Goal: Information Seeking & Learning: Learn about a topic

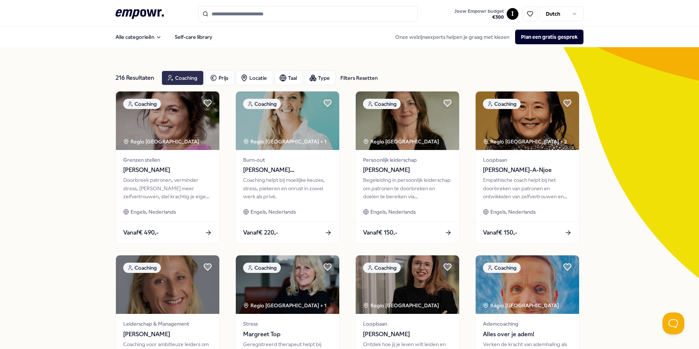
click at [185, 75] on div "Coaching" at bounding box center [183, 78] width 42 height 15
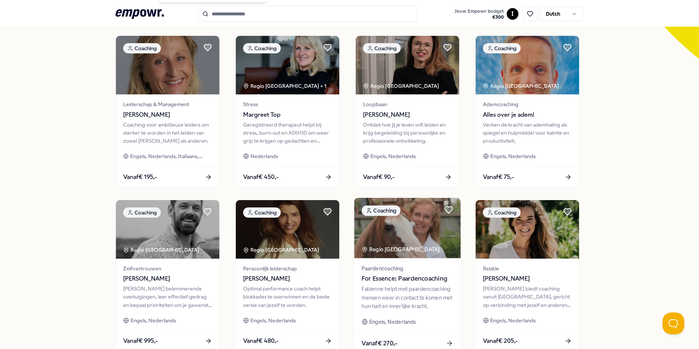
scroll to position [305, 0]
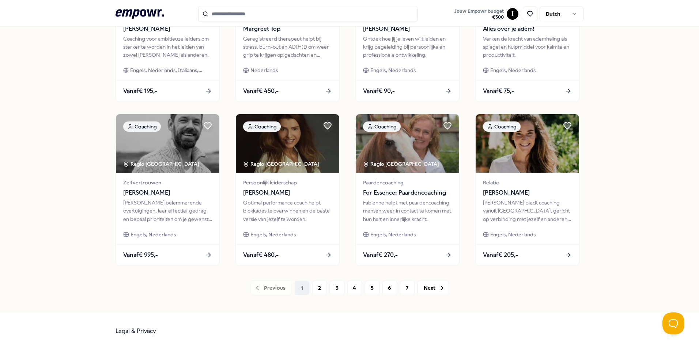
click at [632, 216] on div "216 Resultaten Filters Resetten Coaching Prijs Locatie Taal Type Filters Resett…" at bounding box center [349, 27] width 699 height 571
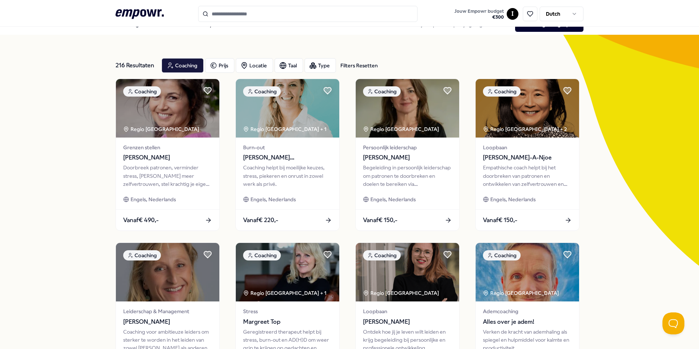
scroll to position [0, 0]
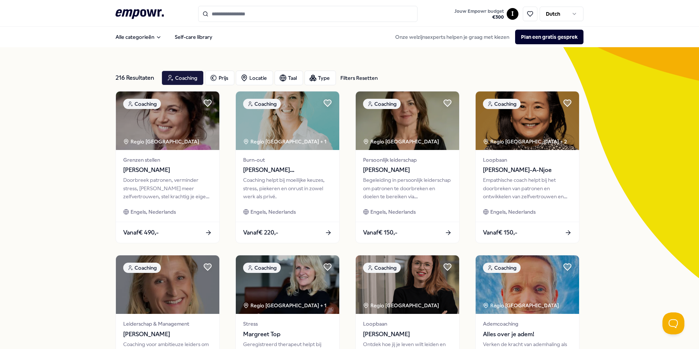
click at [236, 11] on input "Search for products, categories or subcategories" at bounding box center [307, 14] width 219 height 16
click at [262, 79] on div "Locatie" at bounding box center [254, 78] width 37 height 15
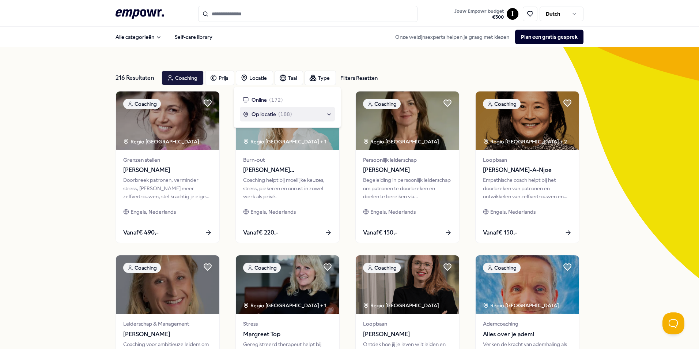
click at [316, 113] on div "Op locatie ( 188 )" at bounding box center [287, 114] width 89 height 8
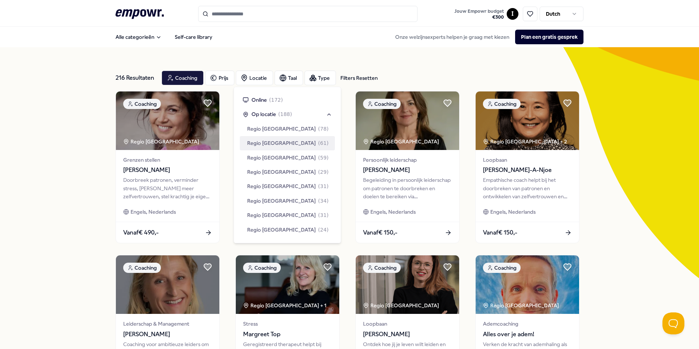
click at [274, 144] on span "Regio [GEOGRAPHIC_DATA]" at bounding box center [281, 143] width 69 height 8
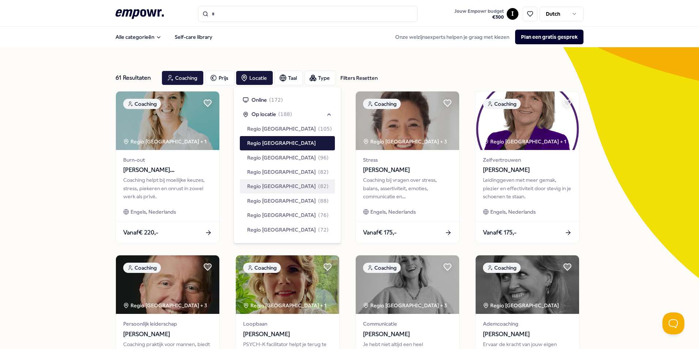
click at [640, 189] on div "61 Resultaten Filters Resetten Coaching Prijs Locatie Taal Type Filters Resette…" at bounding box center [349, 332] width 699 height 571
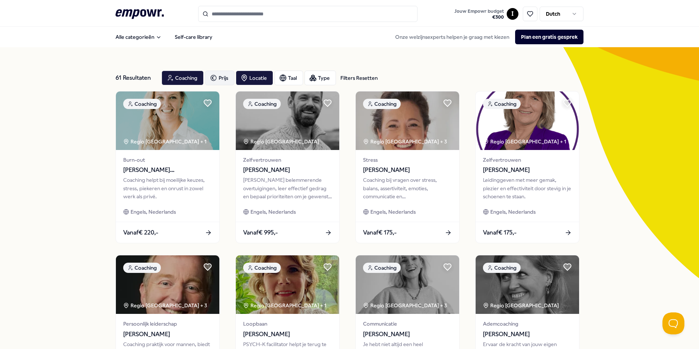
click at [206, 75] on div "Prijs" at bounding box center [219, 78] width 29 height 15
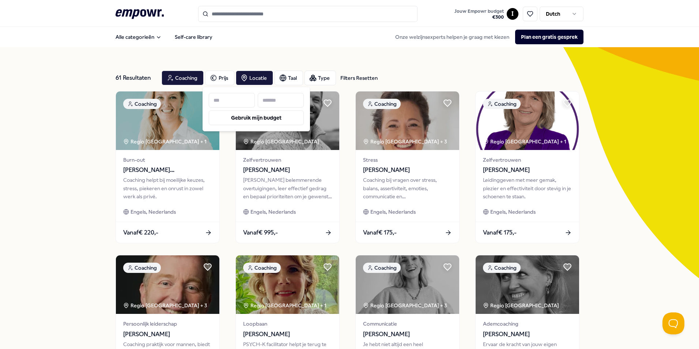
click at [271, 100] on input at bounding box center [281, 100] width 46 height 15
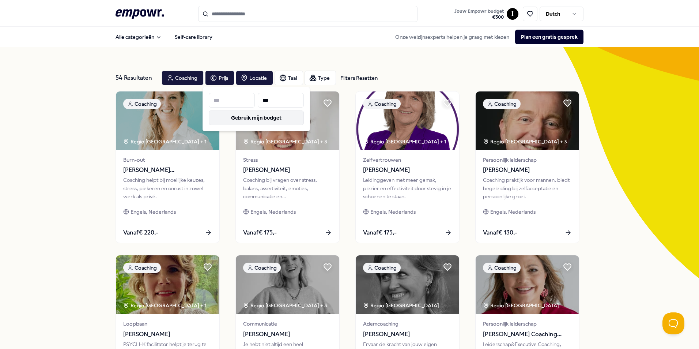
type input "***"
click at [279, 117] on button "Gebruik mijn budget" at bounding box center [256, 117] width 95 height 15
click at [247, 35] on div "Alle categorieën Self-care library Onze welzijnsexperts helpen je graag met kie…" at bounding box center [350, 37] width 468 height 18
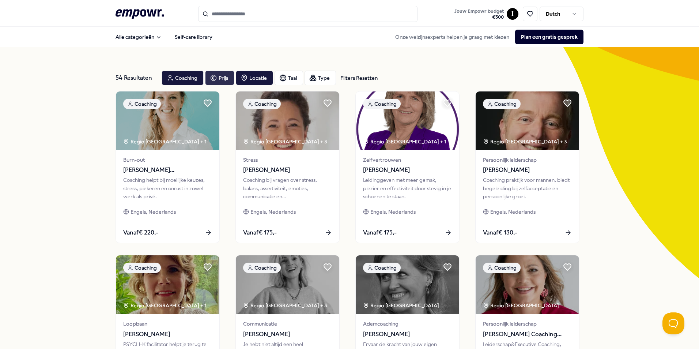
click at [223, 80] on div "Prijs" at bounding box center [219, 78] width 29 height 15
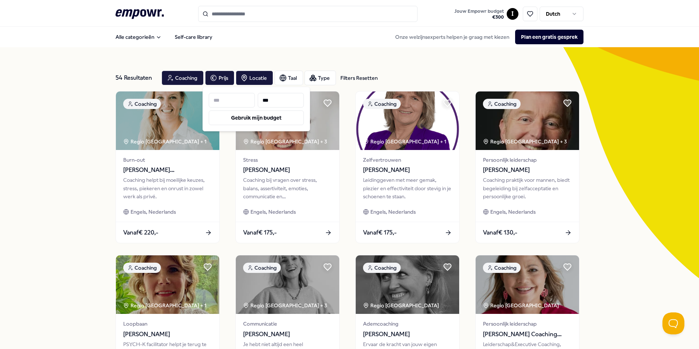
click at [232, 99] on input at bounding box center [232, 100] width 46 height 15
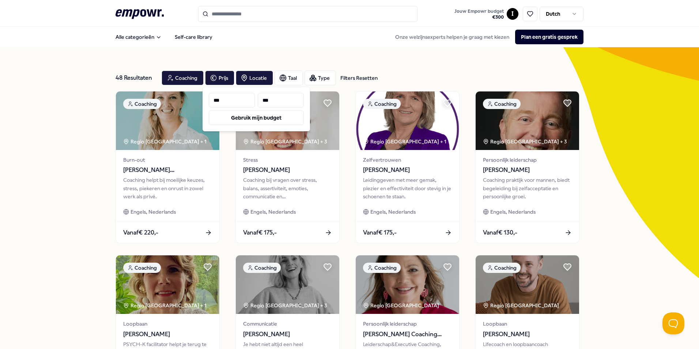
type input "***"
click at [236, 33] on div "Alle categorieën Self-care library Onze welzijnsexperts helpen je graag met kie…" at bounding box center [350, 37] width 468 height 18
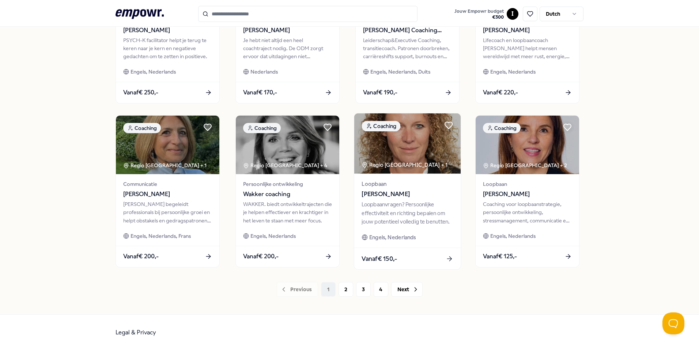
scroll to position [305, 0]
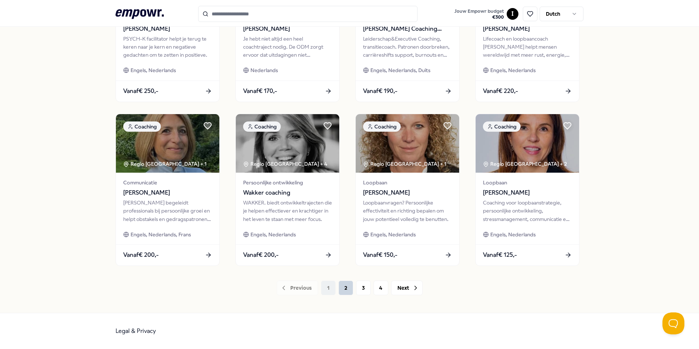
click at [344, 290] on button "2" at bounding box center [346, 288] width 15 height 15
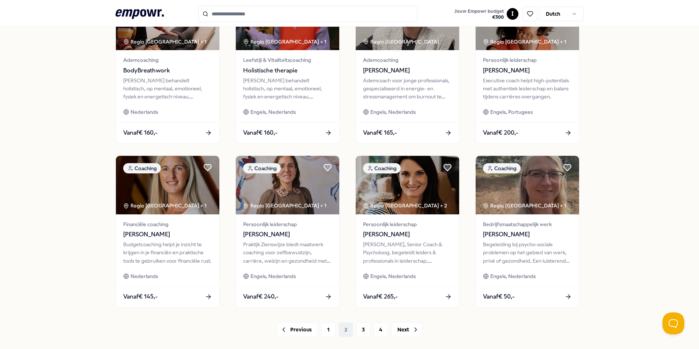
scroll to position [305, 0]
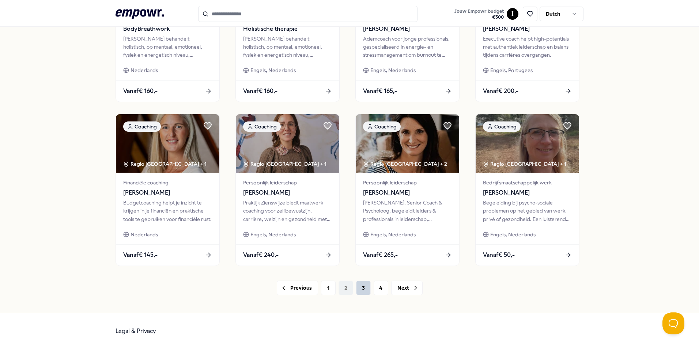
click at [356, 289] on button "3" at bounding box center [363, 288] width 15 height 15
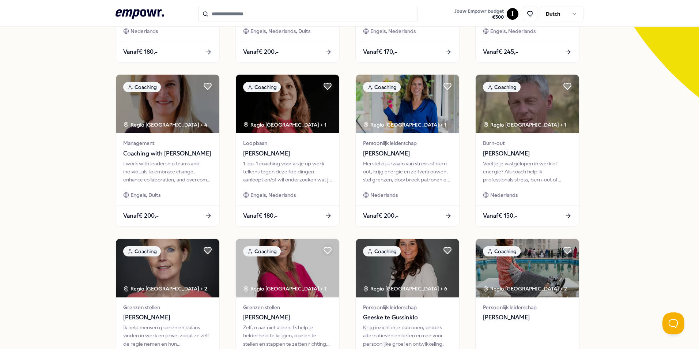
scroll to position [183, 0]
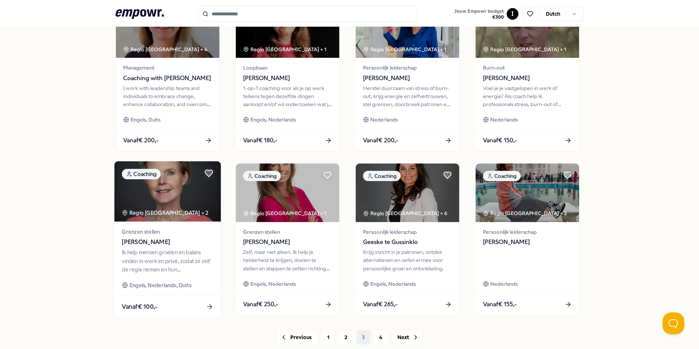
click at [187, 305] on div "Vanaf € 100,-" at bounding box center [167, 307] width 106 height 22
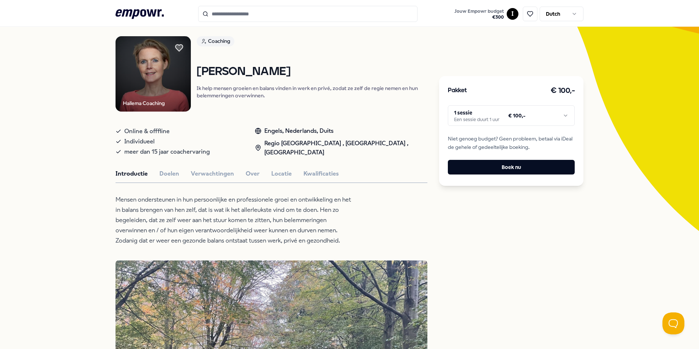
click at [505, 119] on html ".empowr-logo_svg__cls-1{fill:#03032f} Jouw Empowr budget € 300 I Dutch Alle cat…" at bounding box center [349, 174] width 699 height 349
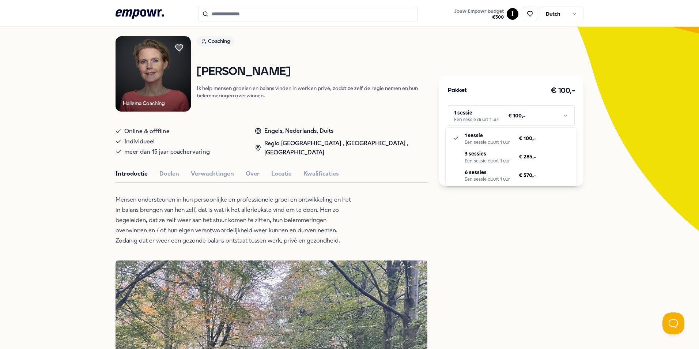
click at [535, 242] on html ".empowr-logo_svg__cls-1{fill:#03032f} Jouw Empowr budget € 300 I Dutch Alle cat…" at bounding box center [349, 174] width 699 height 349
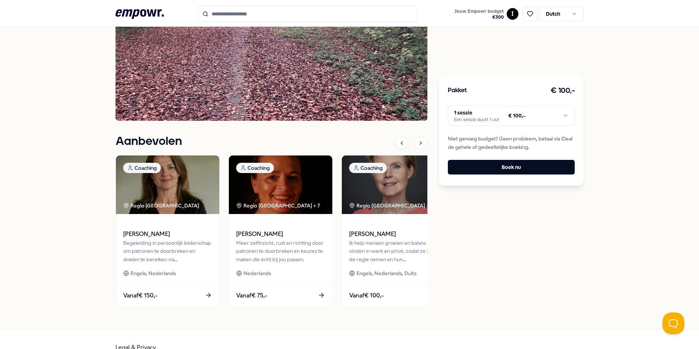
scroll to position [450, 0]
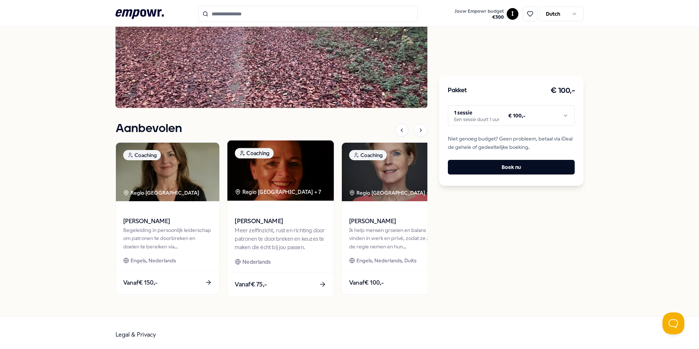
click at [284, 290] on div "Vanaf € 75,-" at bounding box center [281, 285] width 106 height 24
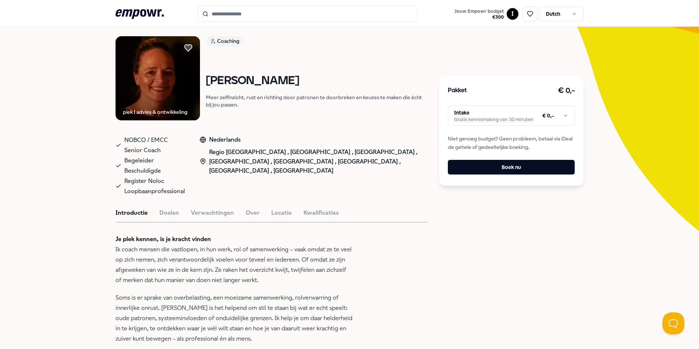
click at [507, 117] on html ".empowr-logo_svg__cls-1{fill:#03032f} Jouw Empowr budget € 300 I Dutch Alle cat…" at bounding box center [349, 174] width 699 height 349
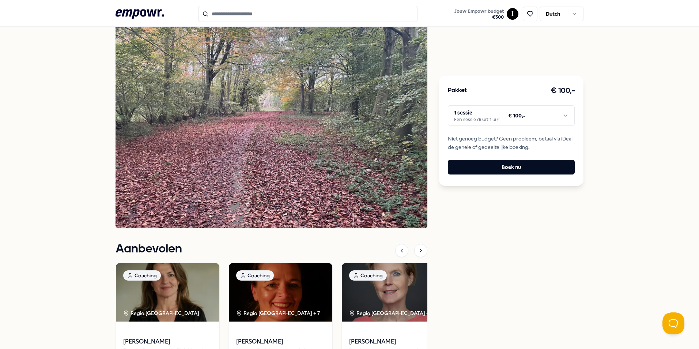
scroll to position [453, 0]
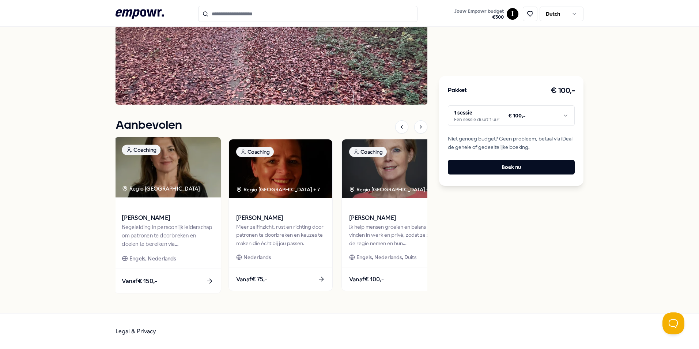
click at [168, 279] on div "Vanaf € 150,-" at bounding box center [167, 281] width 106 height 24
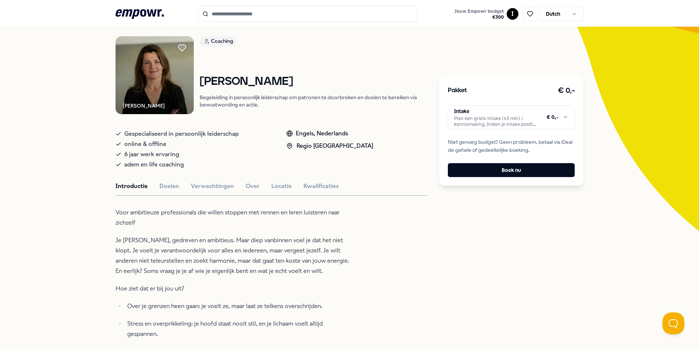
click at [563, 114] on html ".empowr-logo_svg__cls-1{fill:#03032f} Jouw Empowr budget € 300 I Dutch Alle cat…" at bounding box center [349, 174] width 699 height 349
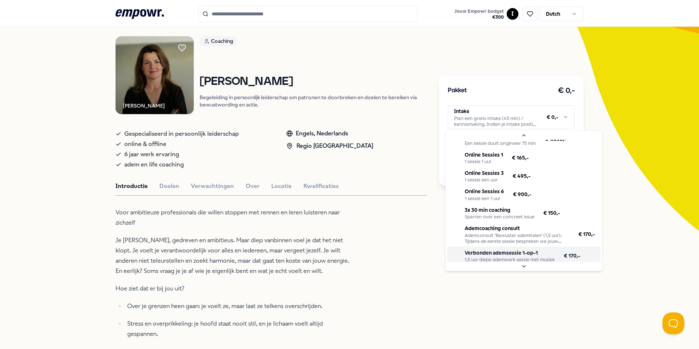
scroll to position [68, 0]
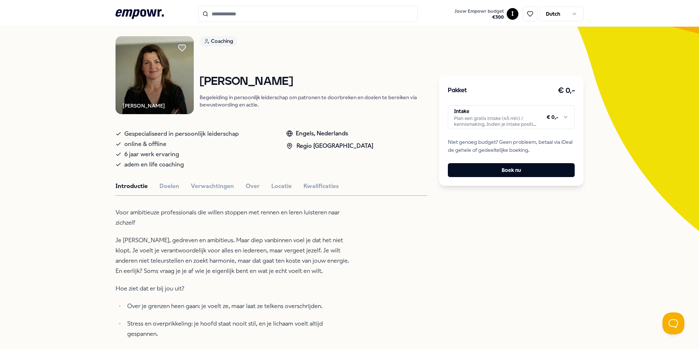
click at [424, 273] on html ".empowr-logo_svg__cls-1{fill:#03032f} Jouw Empowr budget € 300 I Dutch Alle cat…" at bounding box center [349, 174] width 699 height 349
click at [498, 20] on button "Jouw Empowr budget € 300" at bounding box center [479, 14] width 52 height 15
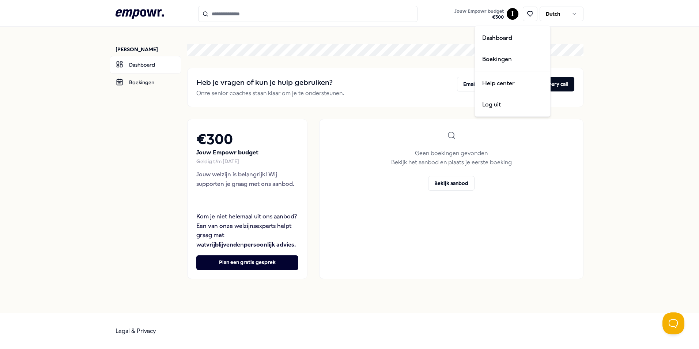
click at [512, 15] on html ".empowr-logo_svg__cls-1{fill:#03032f} Jouw Empowr budget € 300 I [DEMOGRAPHIC_D…" at bounding box center [349, 174] width 699 height 349
click at [388, 96] on html ".empowr-logo_svg__cls-1{fill:#03032f} Jouw Empowr budget € 300 I [DEMOGRAPHIC_D…" at bounding box center [349, 174] width 699 height 349
click at [135, 63] on link "Dashboard" at bounding box center [146, 65] width 72 height 18
click at [129, 13] on icon ".empowr-logo_svg__cls-1{fill:#03032f}" at bounding box center [140, 14] width 48 height 14
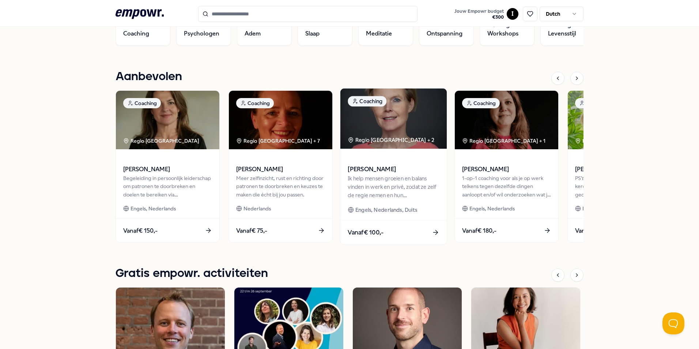
click at [390, 173] on span "[PERSON_NAME]" at bounding box center [393, 170] width 91 height 10
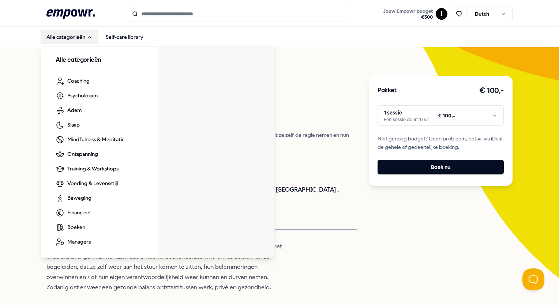
click at [75, 31] on button "Alle categorieën" at bounding box center [70, 37] width 58 height 15
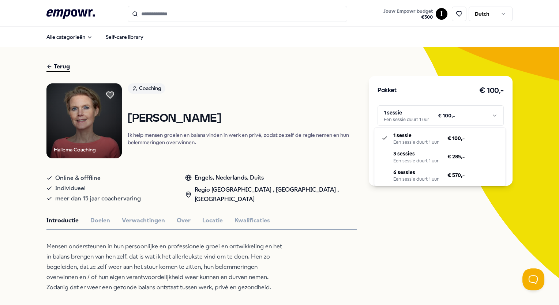
click at [428, 109] on html ".empowr-logo_svg__cls-1{fill:#03032f} Jouw Empowr budget € 300 I Dutch Alle cat…" at bounding box center [279, 152] width 559 height 305
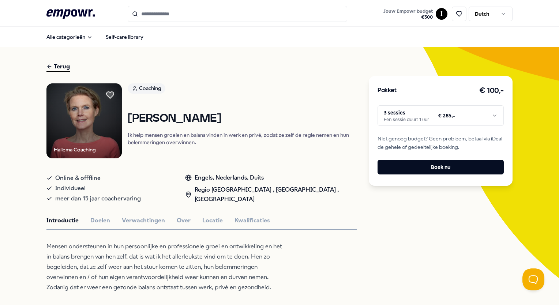
click at [324, 131] on p "Ik help mensen groeien en balans vinden in werk en privé, zodat ze zelf de regi…" at bounding box center [243, 138] width 230 height 15
click at [257, 221] on button "Kwalificaties" at bounding box center [251, 221] width 35 height 10
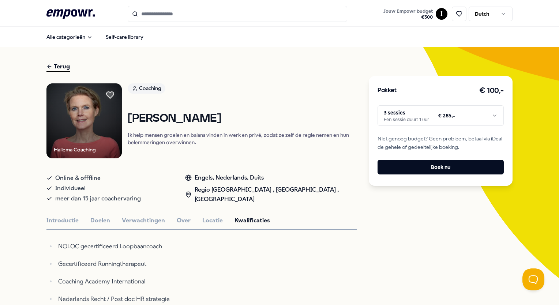
click at [398, 110] on html ".empowr-logo_svg__cls-1{fill:#03032f} Jouw Empowr budget € 300 I Dutch Alle cat…" at bounding box center [279, 152] width 559 height 305
click at [392, 226] on html ".empowr-logo_svg__cls-1{fill:#03032f} Jouw Empowr budget € 300 I Dutch Alle cat…" at bounding box center [279, 152] width 559 height 305
click at [136, 216] on button "Verwachtingen" at bounding box center [143, 221] width 43 height 10
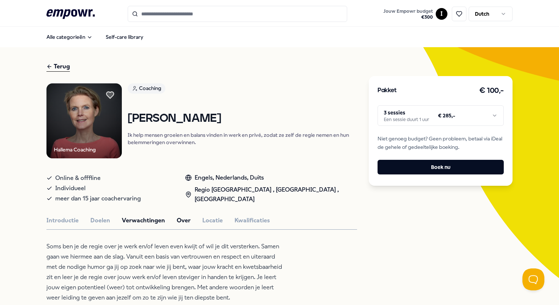
click at [184, 219] on button "Over" at bounding box center [184, 221] width 14 height 10
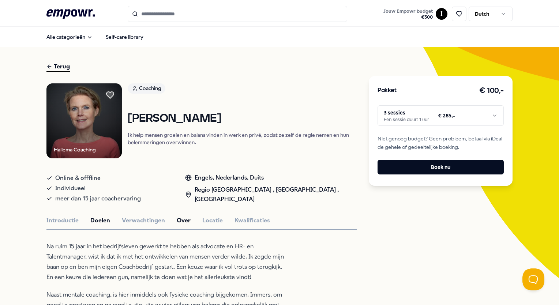
click at [95, 218] on button "Doelen" at bounding box center [100, 221] width 20 height 10
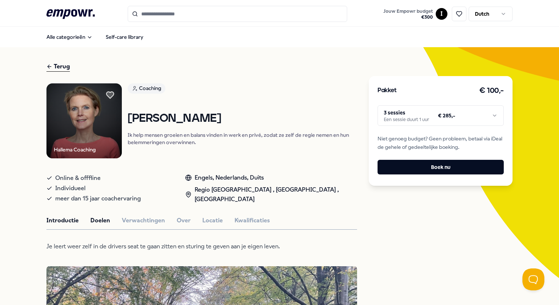
click at [68, 218] on button "Introductie" at bounding box center [62, 221] width 32 height 10
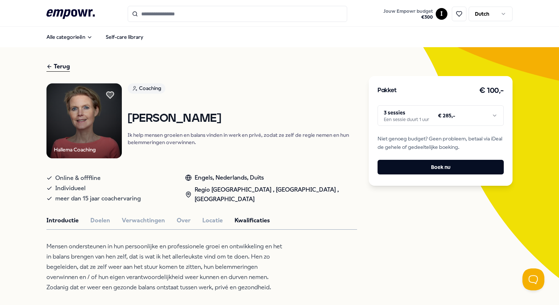
click at [243, 221] on button "Kwalificaties" at bounding box center [251, 221] width 35 height 10
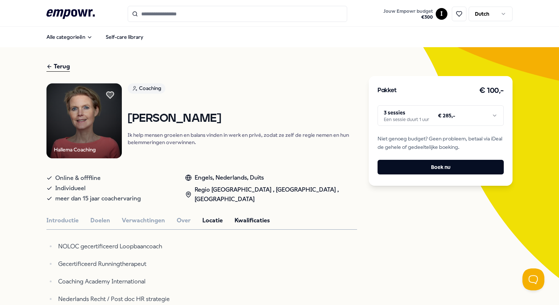
click at [207, 221] on button "Locatie" at bounding box center [212, 221] width 20 height 10
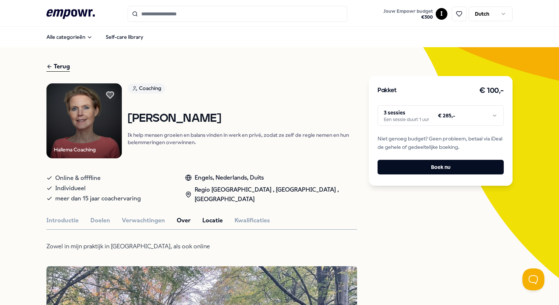
click at [177, 216] on button "Over" at bounding box center [184, 221] width 14 height 10
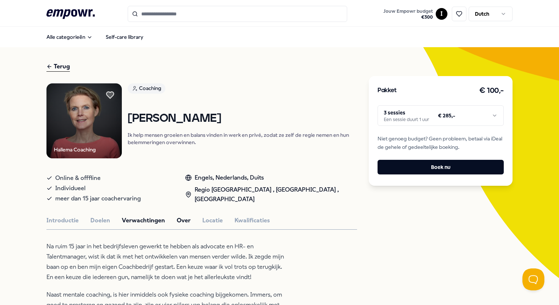
click at [140, 220] on button "Verwachtingen" at bounding box center [143, 221] width 43 height 10
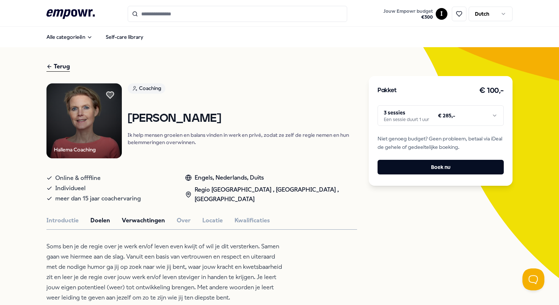
click at [103, 219] on button "Doelen" at bounding box center [100, 221] width 20 height 10
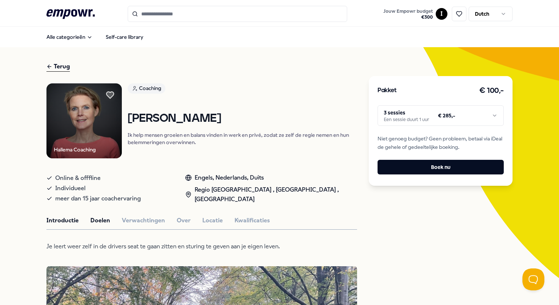
click at [76, 221] on button "Introductie" at bounding box center [62, 221] width 32 height 10
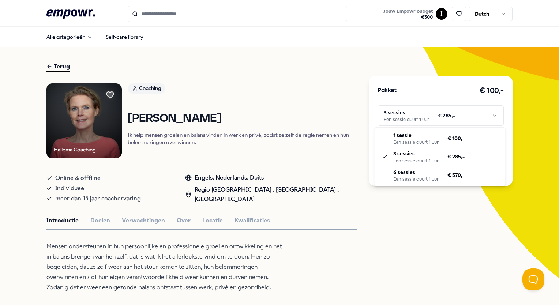
click at [402, 112] on html ".empowr-logo_svg__cls-1{fill:#03032f} Jouw Empowr budget € 300 I Dutch Alle cat…" at bounding box center [279, 152] width 559 height 305
click at [412, 214] on html ".empowr-logo_svg__cls-1{fill:#03032f} Jouw Empowr budget € 300 I Dutch Alle cat…" at bounding box center [279, 152] width 559 height 305
click at [425, 114] on html ".empowr-logo_svg__cls-1{fill:#03032f} Jouw Empowr budget € 300 I Dutch Alle cat…" at bounding box center [279, 152] width 559 height 305
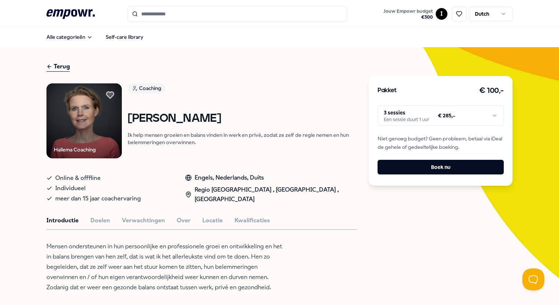
click at [455, 236] on html ".empowr-logo_svg__cls-1{fill:#03032f} Jouw Empowr budget € 300 I Dutch Alle cat…" at bounding box center [279, 152] width 559 height 305
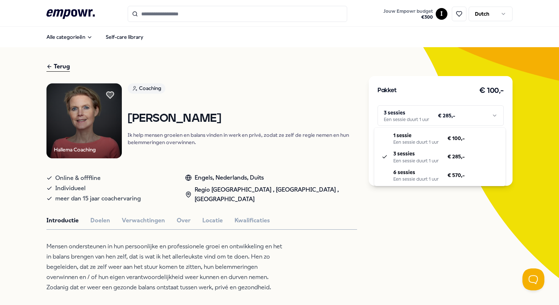
click at [429, 116] on html ".empowr-logo_svg__cls-1{fill:#03032f} Jouw Empowr budget € 300 I Dutch Alle cat…" at bounding box center [279, 152] width 559 height 305
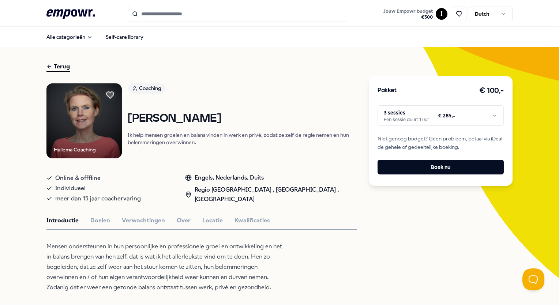
click at [421, 231] on html ".empowr-logo_svg__cls-1{fill:#03032f} Jouw Empowr budget € 300 I Dutch Alle cat…" at bounding box center [279, 152] width 559 height 305
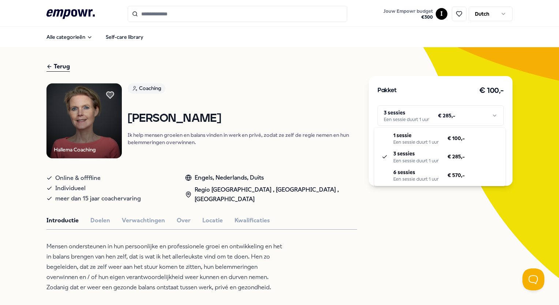
click at [402, 119] on html ".empowr-logo_svg__cls-1{fill:#03032f} Jouw Empowr budget € 300 I Dutch Alle cat…" at bounding box center [279, 152] width 559 height 305
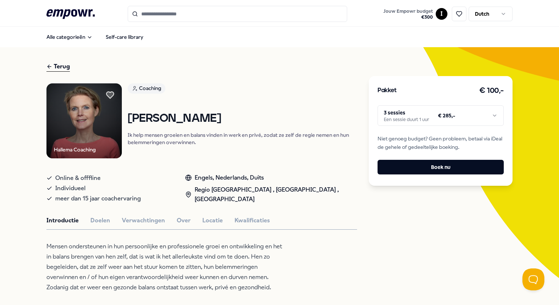
click at [302, 66] on html ".empowr-logo_svg__cls-1{fill:#03032f} Jouw Empowr budget € 300 I Dutch Alle cat…" at bounding box center [279, 152] width 559 height 305
click at [96, 221] on button "Doelen" at bounding box center [100, 221] width 20 height 10
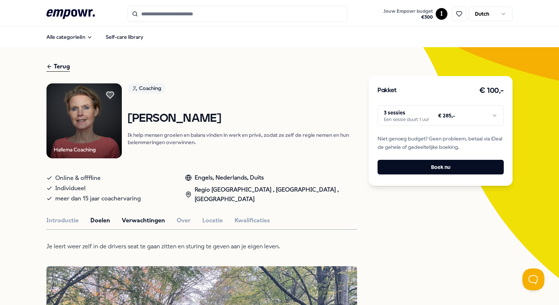
click at [138, 217] on button "Verwachtingen" at bounding box center [143, 221] width 43 height 10
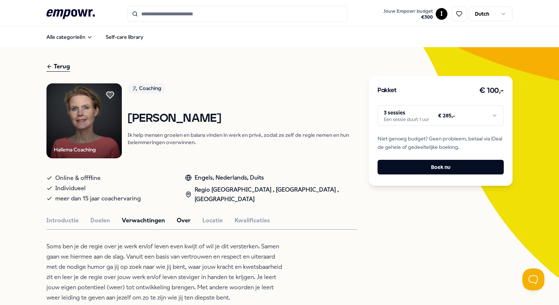
click at [181, 221] on button "Over" at bounding box center [184, 221] width 14 height 10
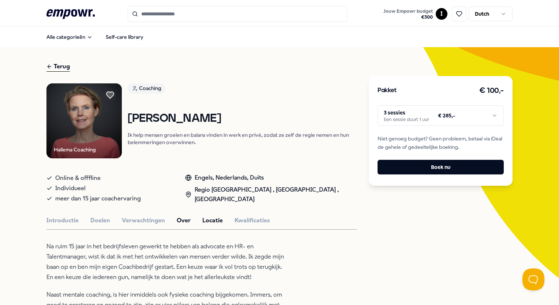
click at [213, 222] on button "Locatie" at bounding box center [212, 221] width 20 height 10
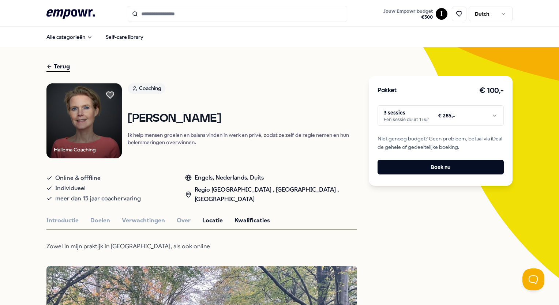
click at [249, 222] on button "Kwalificaties" at bounding box center [251, 221] width 35 height 10
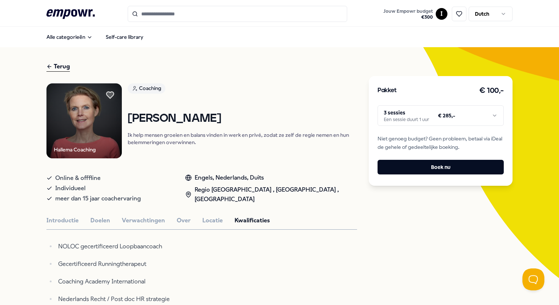
click at [136, 255] on ul "NOLOC gecertificeerd Loopbaancoach Gecertificeerd Runningtherapeut Coaching Aca…" at bounding box center [165, 272] width 238 height 63
click at [123, 248] on p "NOLOC gecertificeerd Loopbaancoach" at bounding box center [171, 246] width 226 height 10
click at [167, 249] on p "NOLOC gecertificeerd Loopbaancoach" at bounding box center [171, 246] width 226 height 10
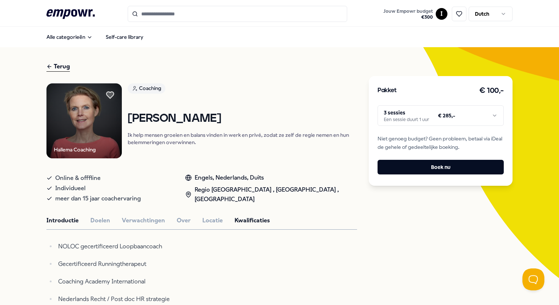
click at [66, 223] on button "Introductie" at bounding box center [62, 221] width 32 height 10
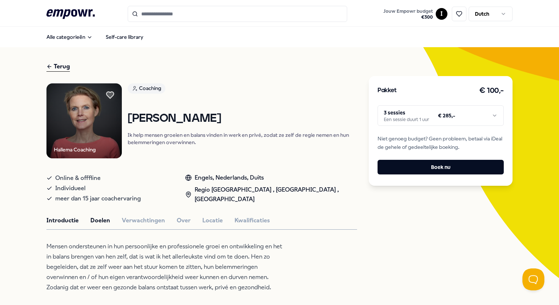
click at [97, 220] on button "Doelen" at bounding box center [100, 221] width 20 height 10
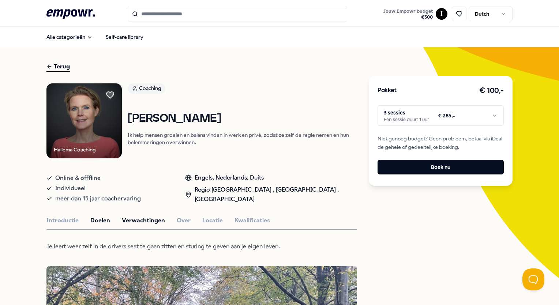
click at [147, 219] on button "Verwachtingen" at bounding box center [143, 221] width 43 height 10
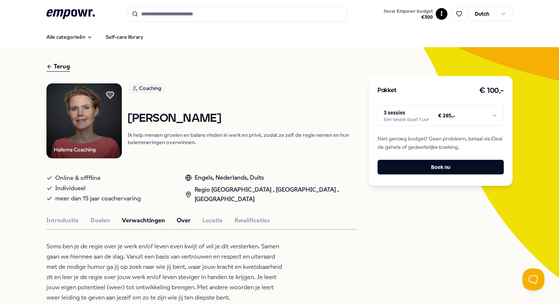
click at [184, 222] on button "Over" at bounding box center [184, 221] width 14 height 10
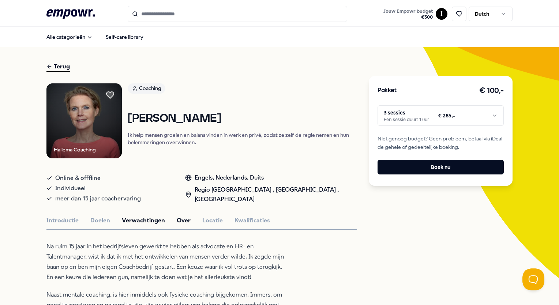
click at [155, 217] on button "Verwachtingen" at bounding box center [143, 221] width 43 height 10
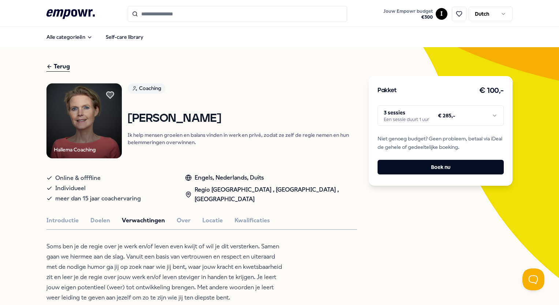
click at [179, 20] on input "Search for products, categories or subcategories" at bounding box center [237, 14] width 219 height 16
click at [109, 94] on icon at bounding box center [110, 94] width 8 height 7
click at [161, 11] on input "Search for products, categories or subcategories" at bounding box center [237, 14] width 219 height 16
click at [161, 10] on input "Search for products, categories or subcategories" at bounding box center [237, 14] width 219 height 16
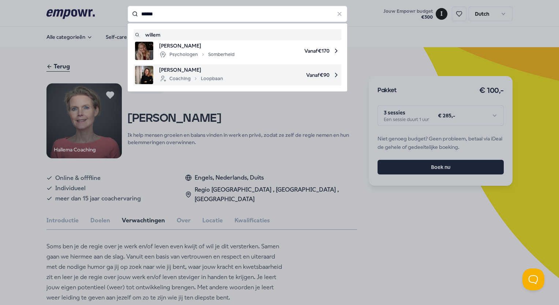
click at [178, 70] on span "[PERSON_NAME]" at bounding box center [191, 70] width 64 height 8
type input "******"
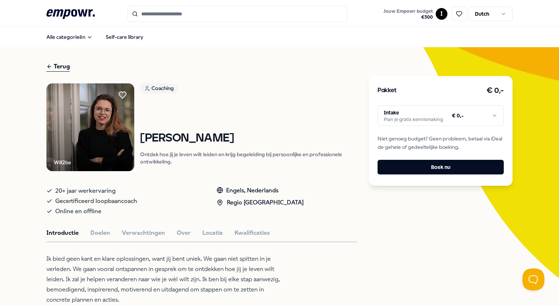
click at [406, 111] on html ".empowr-logo_svg__cls-1{fill:#03032f} Jouw Empowr budget € 300 I Dutch Alle cat…" at bounding box center [279, 152] width 559 height 305
click at [265, 108] on html ".empowr-logo_svg__cls-1{fill:#03032f} Jouw Empowr budget € 300 I Dutch Alle cat…" at bounding box center [279, 152] width 559 height 305
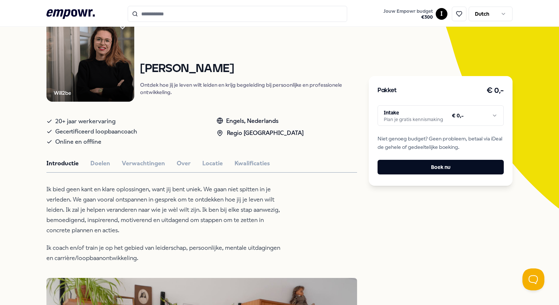
scroll to position [73, 0]
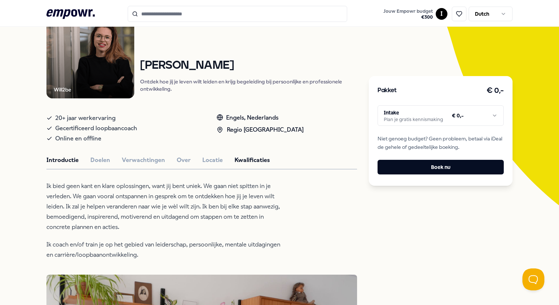
click at [237, 163] on button "Kwalificaties" at bounding box center [251, 160] width 35 height 10
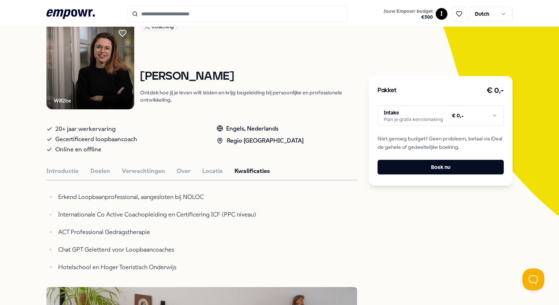
scroll to position [0, 0]
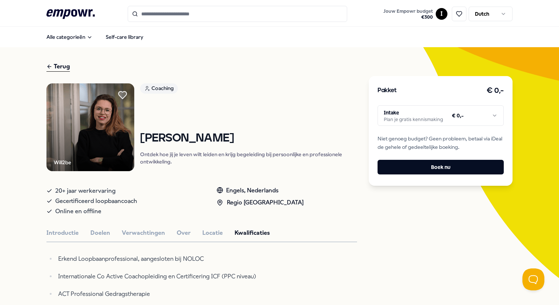
click at [119, 92] on icon at bounding box center [123, 94] width 8 height 7
click at [157, 11] on input "Search for products, categories or subcategories" at bounding box center [237, 14] width 219 height 16
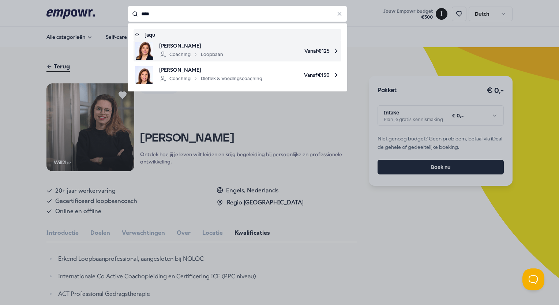
click at [173, 47] on span "[PERSON_NAME]" at bounding box center [191, 46] width 64 height 8
type input "****"
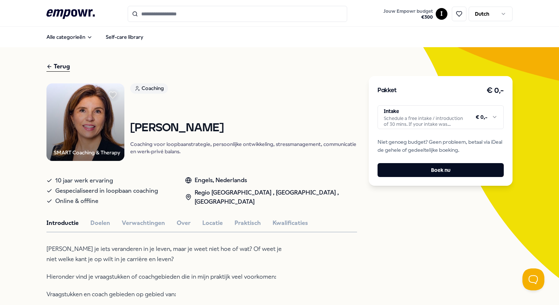
click at [452, 126] on html ".empowr-logo_svg__cls-1{fill:#03032f} Jouw Empowr budget € 300 I Dutch Alle cat…" at bounding box center [279, 152] width 559 height 305
click at [467, 113] on html ".empowr-logo_svg__cls-1{fill:#03032f} Jouw Empowr budget € 300 I Dutch Alle cat…" at bounding box center [279, 152] width 559 height 305
click at [416, 117] on html ".empowr-logo_svg__cls-1{fill:#03032f} Jouw Empowr budget € 300 I Dutch Alle cat…" at bounding box center [279, 152] width 559 height 305
click at [425, 113] on html ".empowr-logo_svg__cls-1{fill:#03032f} Jouw Empowr budget € 300 I Dutch Alle cat…" at bounding box center [279, 152] width 559 height 305
click at [315, 127] on html ".empowr-logo_svg__cls-1{fill:#03032f} Jouw Empowr budget € 300 I Dutch Alle cat…" at bounding box center [279, 152] width 559 height 305
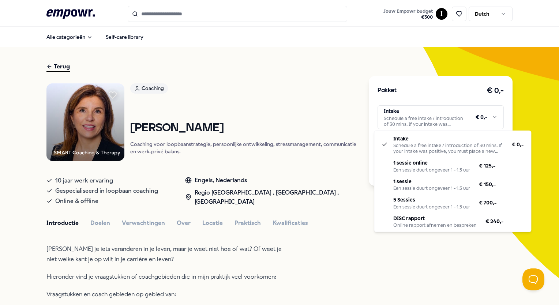
click at [425, 120] on html ".empowr-logo_svg__cls-1{fill:#03032f} Jouw Empowr budget € 300 I Dutch Alle cat…" at bounding box center [279, 152] width 559 height 305
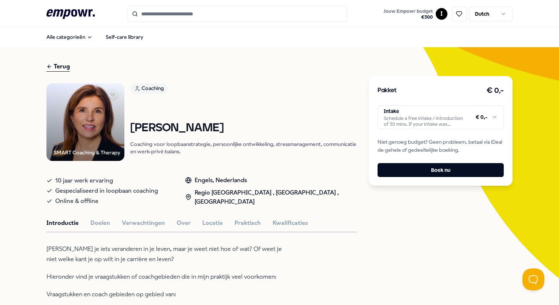
click at [306, 164] on html ".empowr-logo_svg__cls-1{fill:#03032f} Jouw Empowr budget € 300 I Dutch Alle cat…" at bounding box center [279, 152] width 559 height 305
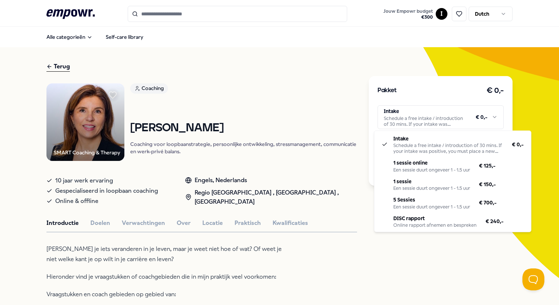
click at [447, 116] on html ".empowr-logo_svg__cls-1{fill:#03032f} Jouw Empowr budget € 300 I Dutch Alle cat…" at bounding box center [279, 152] width 559 height 305
click at [319, 107] on html ".empowr-logo_svg__cls-1{fill:#03032f} Jouw Empowr budget € 300 I Dutch Alle cat…" at bounding box center [279, 152] width 559 height 305
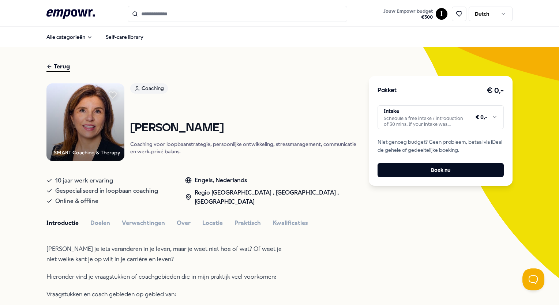
click at [444, 116] on html ".empowr-logo_svg__cls-1{fill:#03032f} Jouw Empowr budget € 300 I Dutch Alle cat…" at bounding box center [279, 152] width 559 height 305
click at [414, 12] on html ".empowr-logo_svg__cls-1{fill:#03032f} Jouw Empowr budget € 300 I Dutch Alle cat…" at bounding box center [279, 152] width 559 height 305
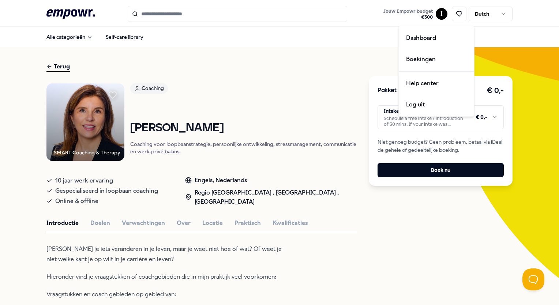
click at [433, 15] on html ".empowr-logo_svg__cls-1{fill:#03032f} Jouw Empowr budget € 300 I Dutch Alle cat…" at bounding box center [279, 152] width 559 height 305
click at [343, 88] on html ".empowr-logo_svg__cls-1{fill:#03032f} Jouw Empowr budget € 300 I Dutch Alle cat…" at bounding box center [279, 152] width 559 height 305
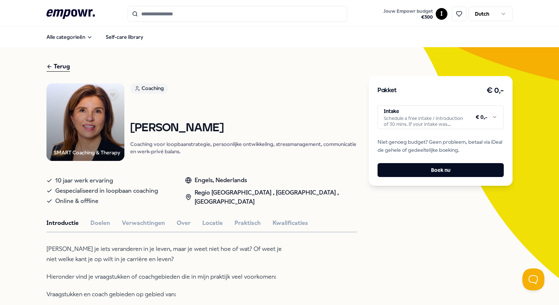
click at [288, 86] on link "Coaching" at bounding box center [243, 89] width 227 height 13
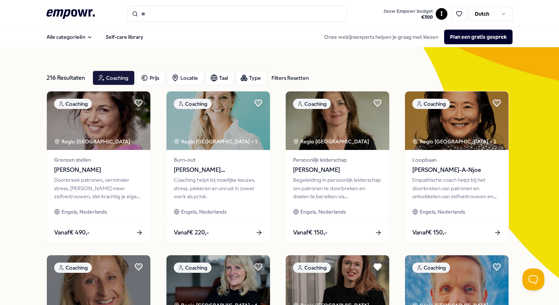
click at [73, 15] on icon at bounding box center [70, 14] width 48 height 10
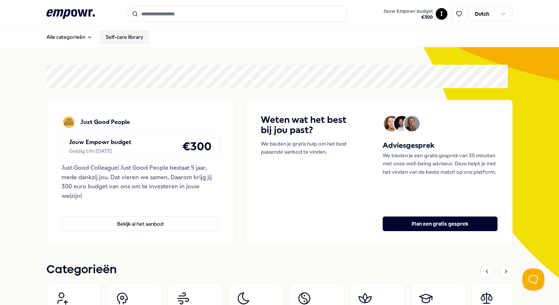
click at [144, 39] on link "Self-care library" at bounding box center [124, 37] width 49 height 15
click at [151, 11] on input "Search for products, categories or subcategories" at bounding box center [237, 14] width 219 height 16
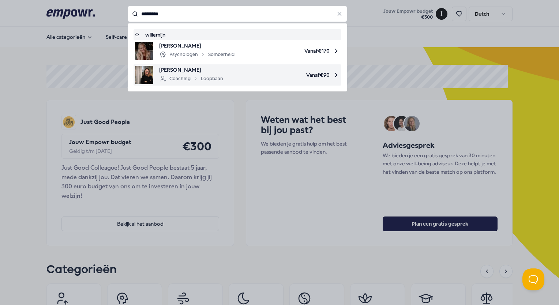
click at [193, 67] on span "[PERSON_NAME]" at bounding box center [191, 70] width 64 height 8
type input "*********"
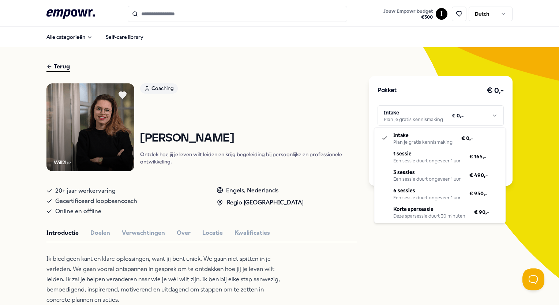
click at [410, 115] on html ".empowr-logo_svg__cls-1{fill:#03032f} Jouw Empowr budget € 300 I Dutch Alle cat…" at bounding box center [279, 152] width 559 height 305
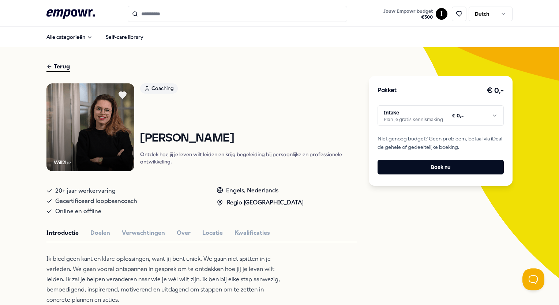
click at [333, 78] on html ".empowr-logo_svg__cls-1{fill:#03032f} Jouw Empowr budget € 300 I Dutch Alle cat…" at bounding box center [279, 152] width 559 height 305
click at [283, 107] on div "Coaching [PERSON_NAME] hoe jij je leven wilt leiden en krijg begeleiding bij pe…" at bounding box center [248, 127] width 217 height 88
click at [184, 18] on input "Search for products, categories or subcategories" at bounding box center [237, 14] width 219 height 16
click at [59, 63] on div "Terug" at bounding box center [57, 67] width 23 height 10
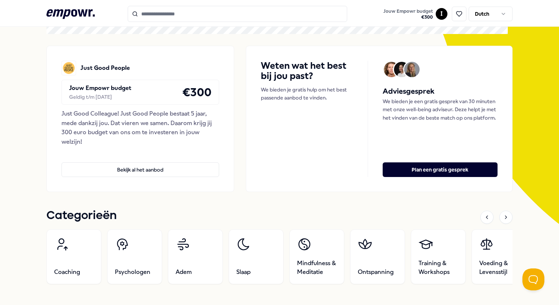
scroll to position [21, 0]
